Goal: Task Accomplishment & Management: Manage account settings

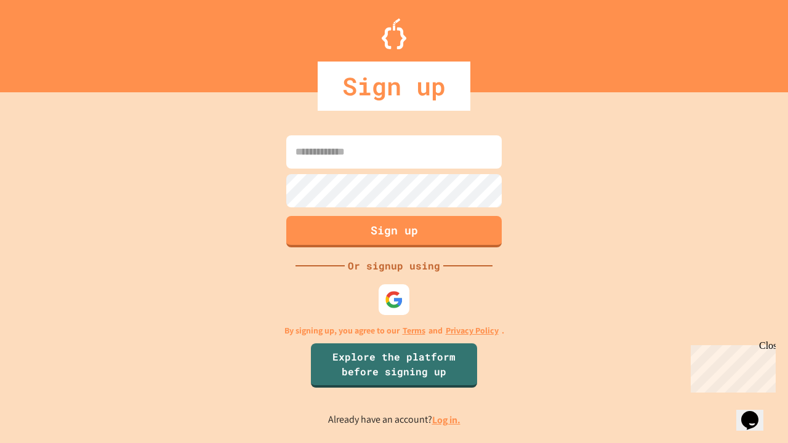
click at [447, 420] on link "Log in." at bounding box center [446, 420] width 28 height 13
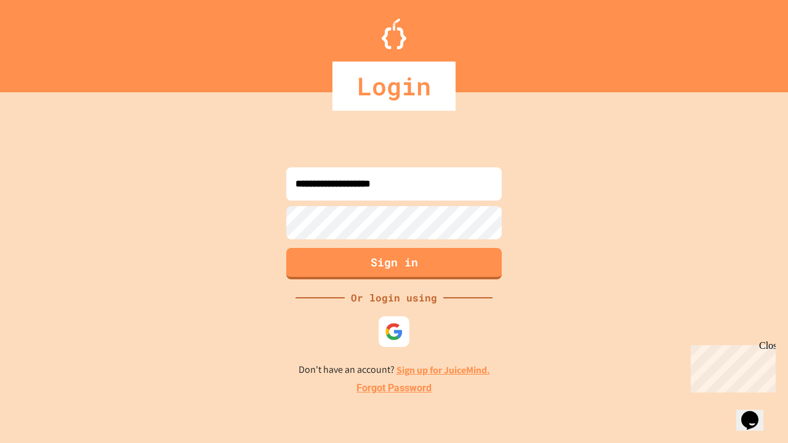
type input "**********"
